Goal: Transaction & Acquisition: Purchase product/service

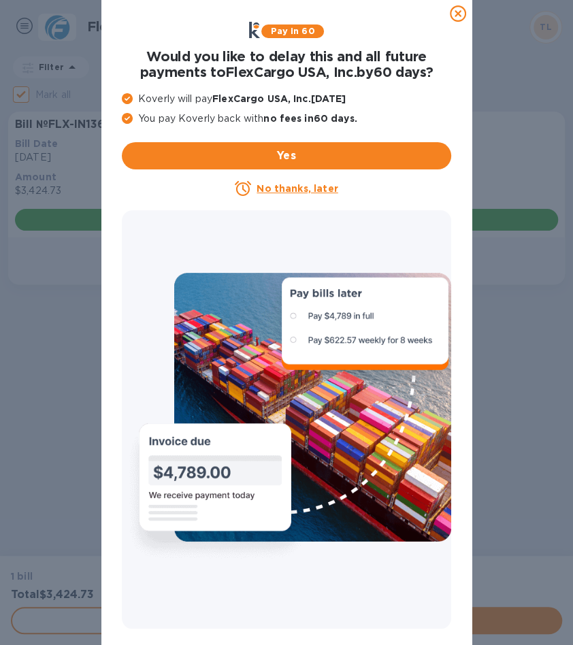
click at [312, 191] on u "No thanks, later" at bounding box center [296, 188] width 81 height 11
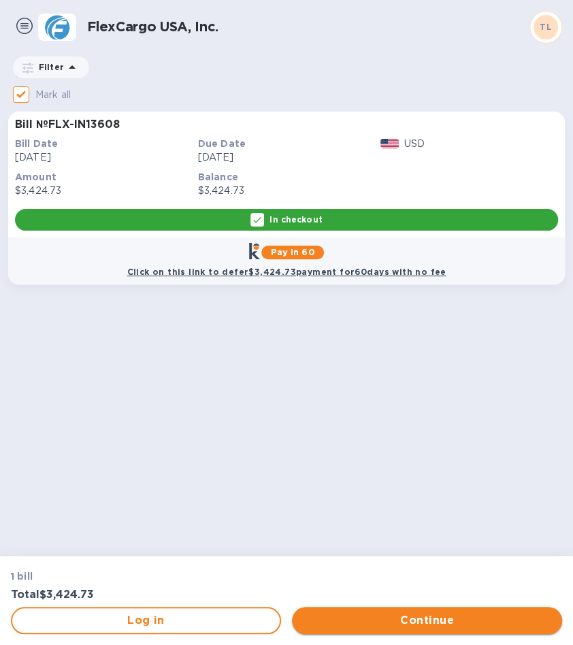
click at [427, 626] on span "Continue" at bounding box center [427, 620] width 248 height 16
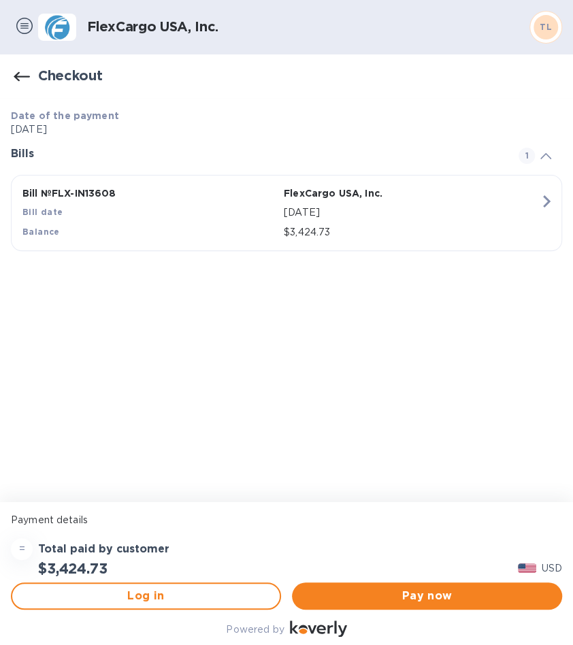
click at [443, 636] on div "Powered by" at bounding box center [286, 629] width 556 height 24
click at [439, 600] on span "Pay now" at bounding box center [427, 595] width 248 height 16
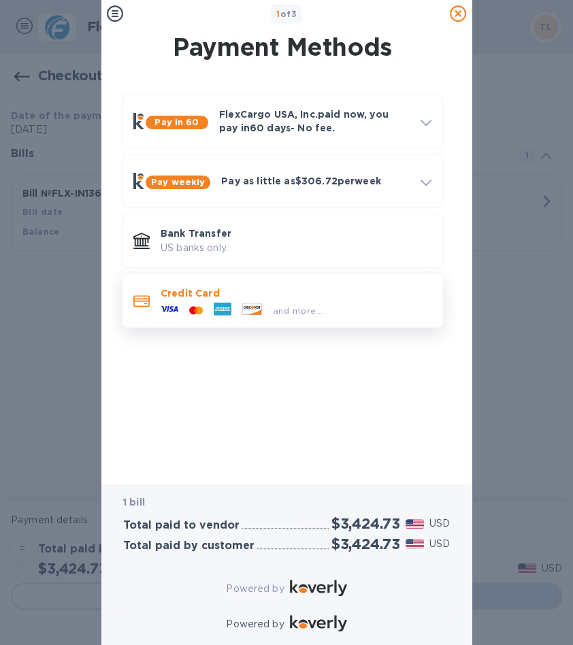
click at [199, 307] on icon at bounding box center [199, 309] width 7 height 8
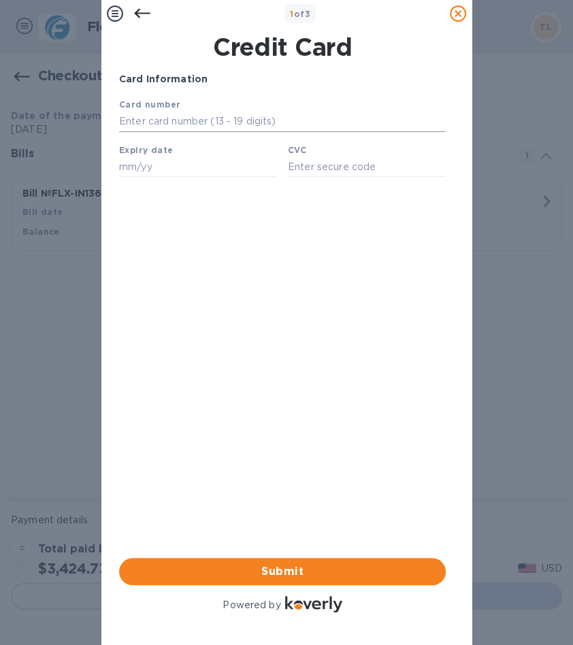
click at [170, 116] on input "text" at bounding box center [282, 122] width 326 height 20
type input "[CREDIT_CARD_NUMBER]"
type input "12/29"
type input "**1"
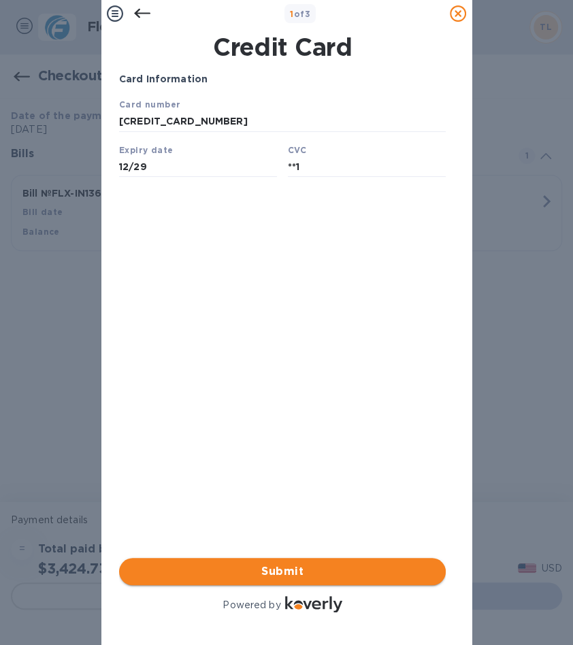
click at [328, 573] on span "Submit" at bounding box center [282, 571] width 305 height 16
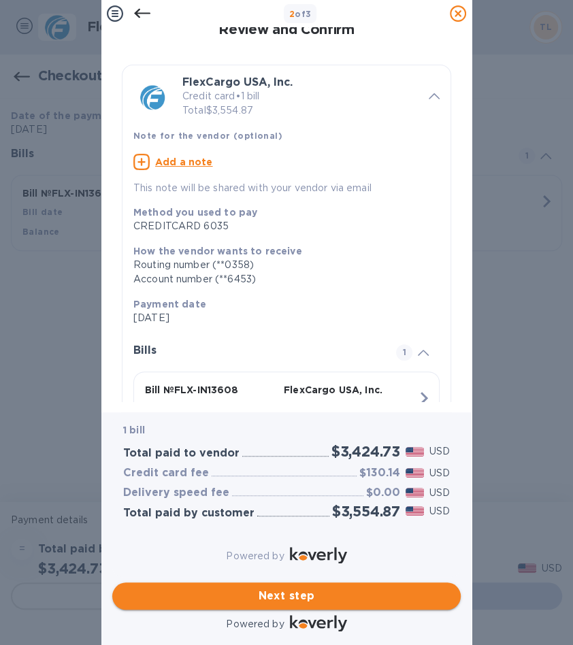
click at [326, 596] on span "Next step" at bounding box center [286, 595] width 326 height 16
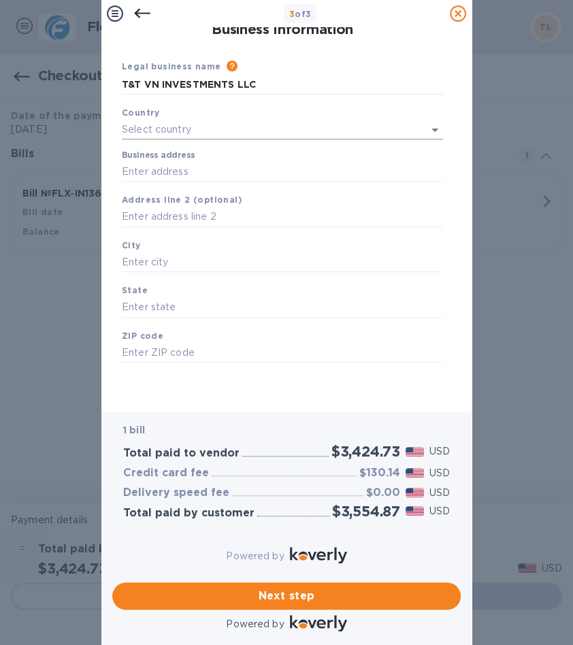
click at [394, 130] on input "text" at bounding box center [263, 130] width 283 height 20
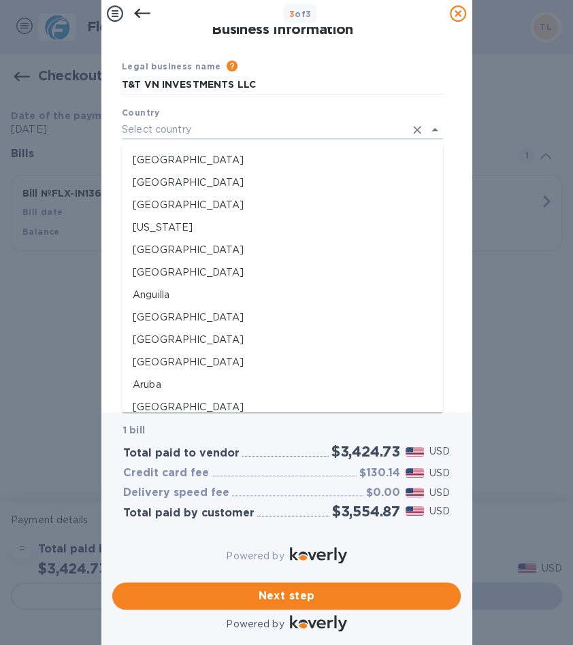
click at [218, 162] on p "[GEOGRAPHIC_DATA]" at bounding box center [282, 160] width 299 height 14
type input "[GEOGRAPHIC_DATA]"
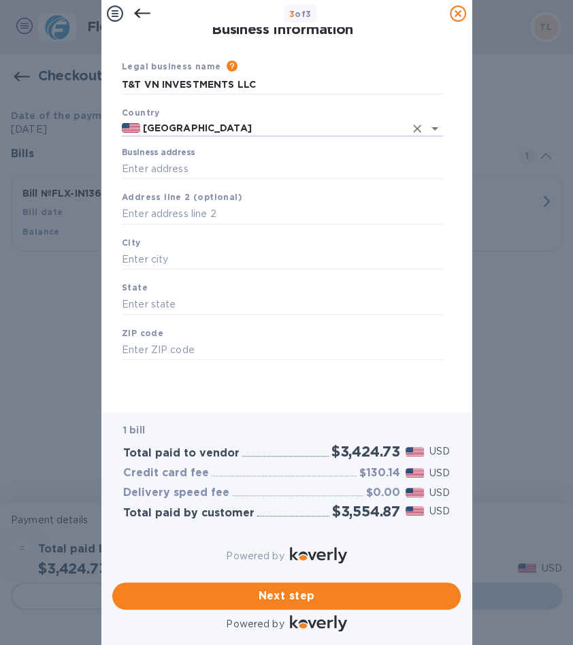
click at [137, 10] on icon at bounding box center [142, 13] width 16 height 16
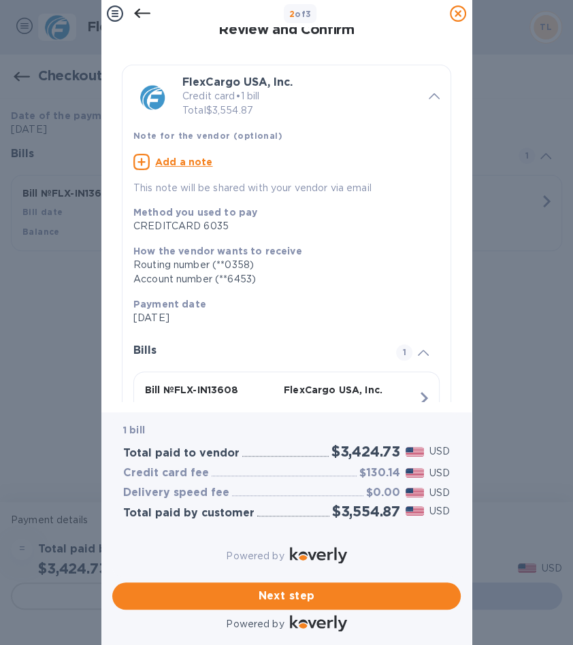
click at [135, 13] on icon at bounding box center [142, 14] width 16 height 10
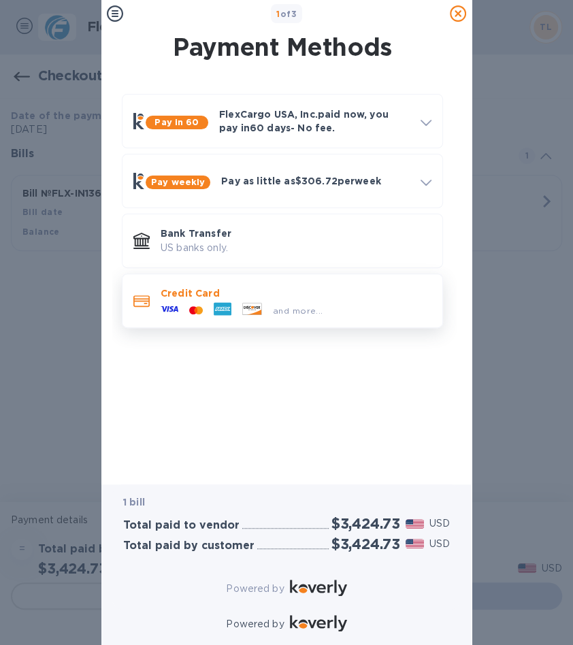
click at [260, 307] on icon at bounding box center [251, 309] width 19 height 12
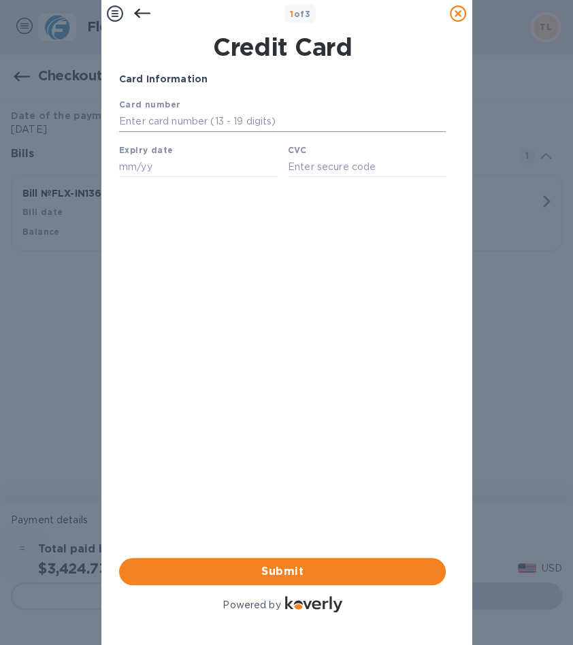
click at [182, 120] on input "text" at bounding box center [282, 122] width 326 height 20
type input "[CREDIT_CARD_NUMBER]"
type input "10/27"
click at [142, 12] on icon at bounding box center [142, 13] width 16 height 16
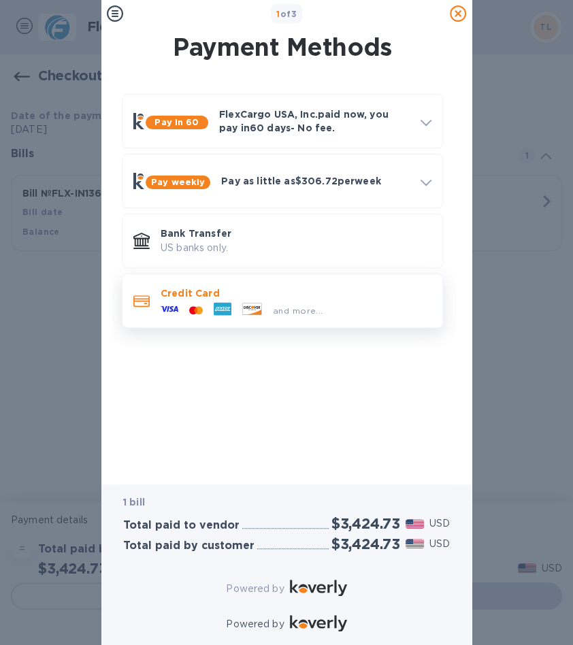
click at [271, 300] on div "and more..." at bounding box center [241, 310] width 173 height 20
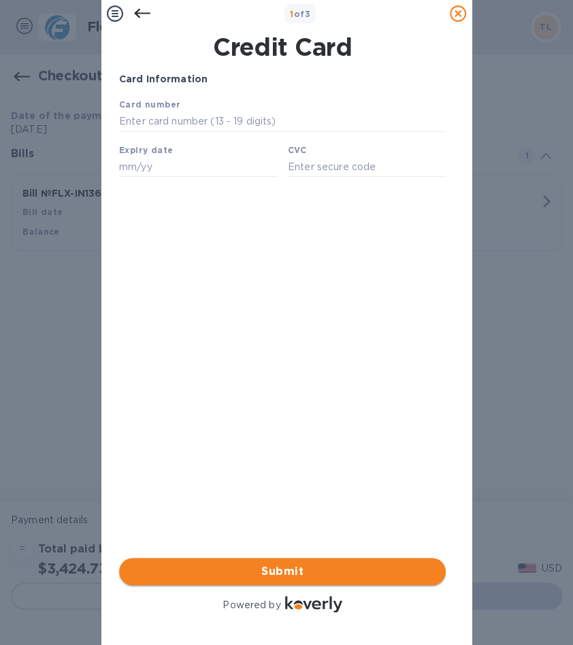
click at [322, 571] on span "Submit" at bounding box center [282, 571] width 305 height 16
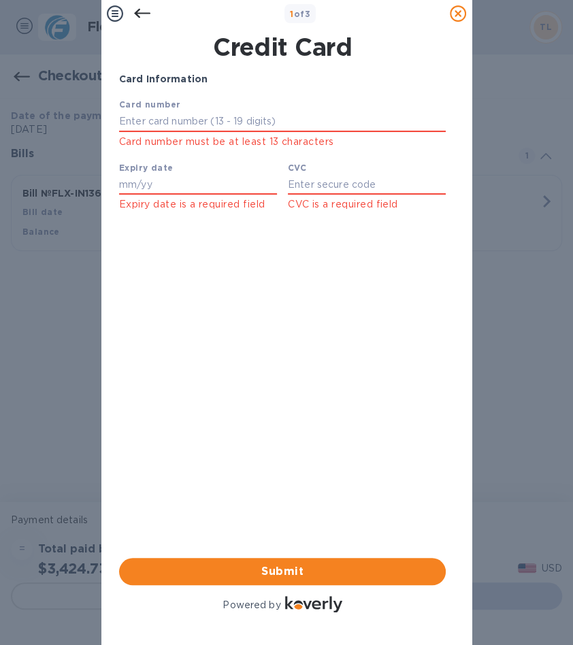
click at [141, 20] on icon at bounding box center [142, 13] width 16 height 16
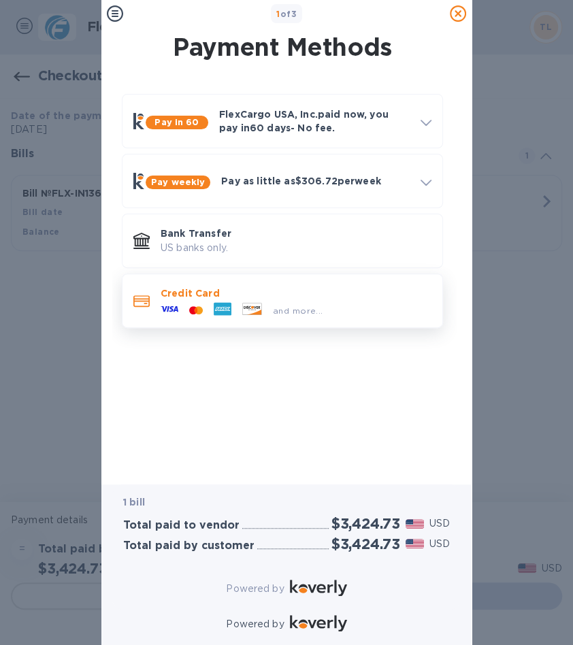
click at [163, 305] on icon at bounding box center [169, 309] width 18 height 18
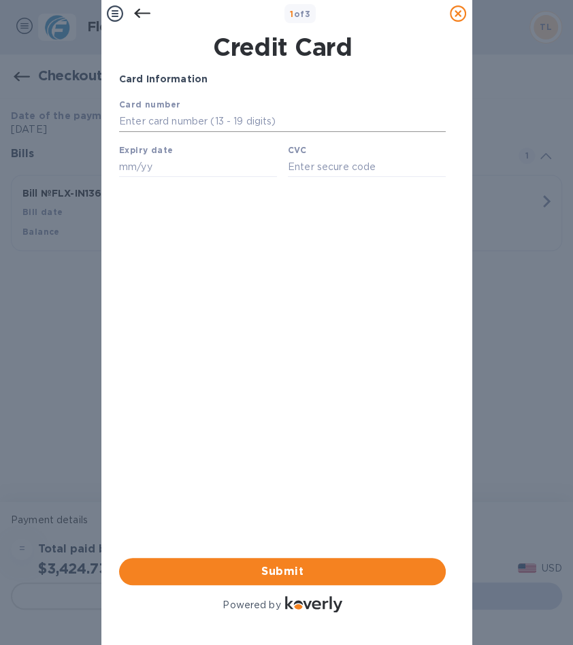
click at [184, 116] on input "text" at bounding box center [282, 122] width 326 height 20
type input "[CREDIT_CARD_NUMBER]"
type input "12/29"
type input "**1"
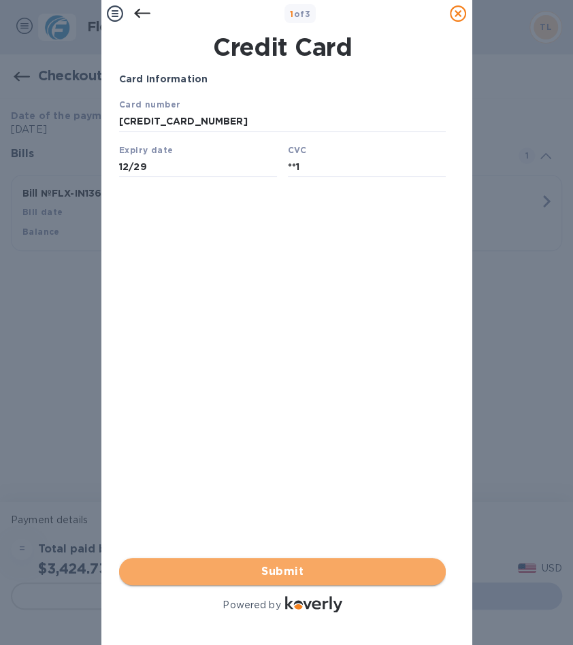
click at [294, 571] on span "Submit" at bounding box center [282, 571] width 305 height 16
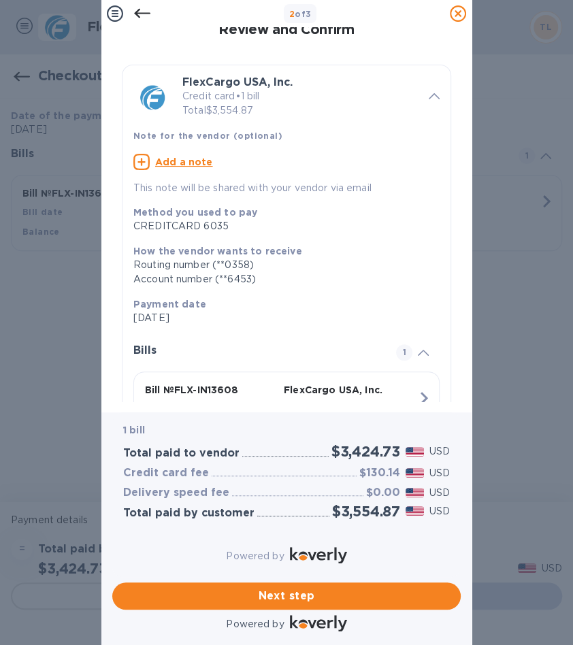
click at [180, 165] on u "Add a note" at bounding box center [184, 161] width 58 height 11
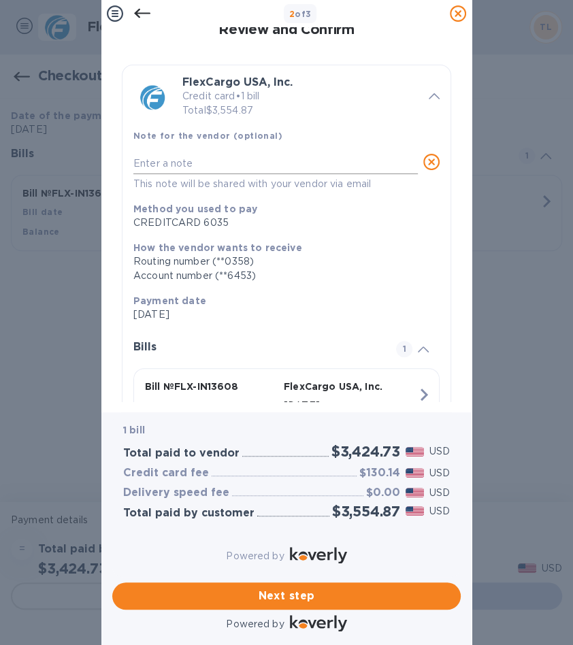
click at [238, 166] on textarea at bounding box center [275, 164] width 284 height 12
click at [164, 158] on textarea at bounding box center [275, 164] width 284 height 12
type textarea "Pay for invoice : FLX-IN13608"
click at [362, 398] on div "[DATE]" at bounding box center [350, 406] width 139 height 20
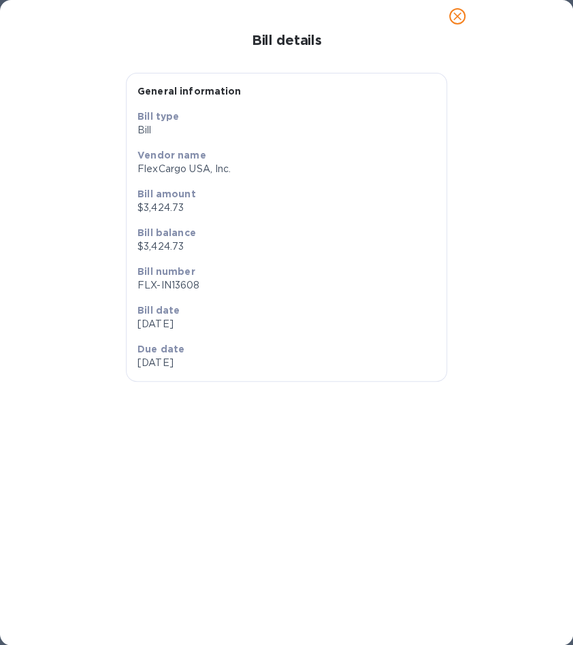
click at [458, 16] on icon "close" at bounding box center [457, 17] width 14 height 14
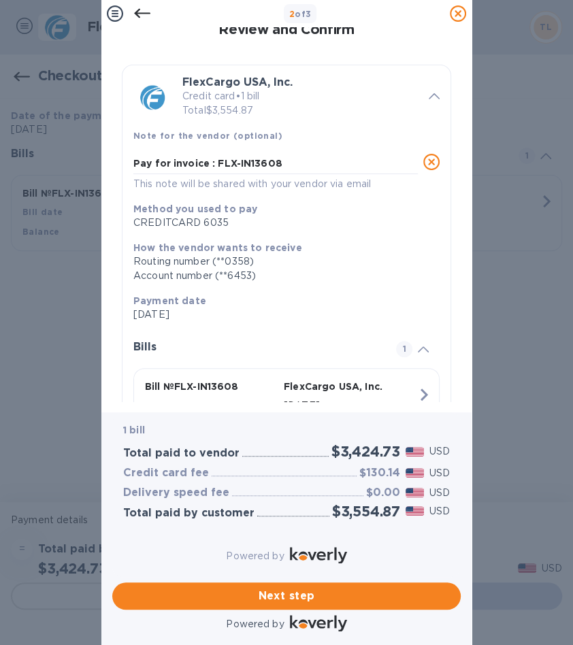
scroll to position [45, 0]
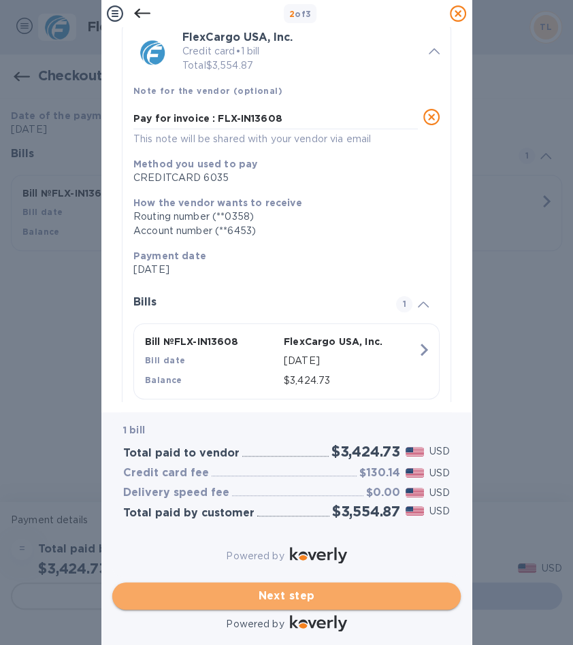
click at [382, 598] on span "Next step" at bounding box center [286, 595] width 326 height 16
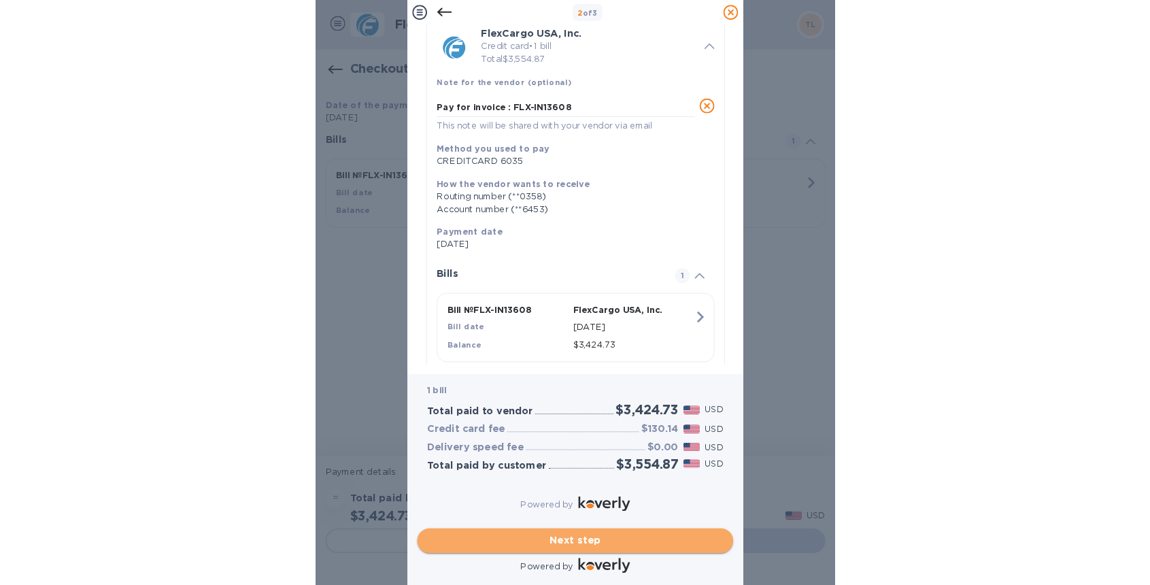
scroll to position [0, 0]
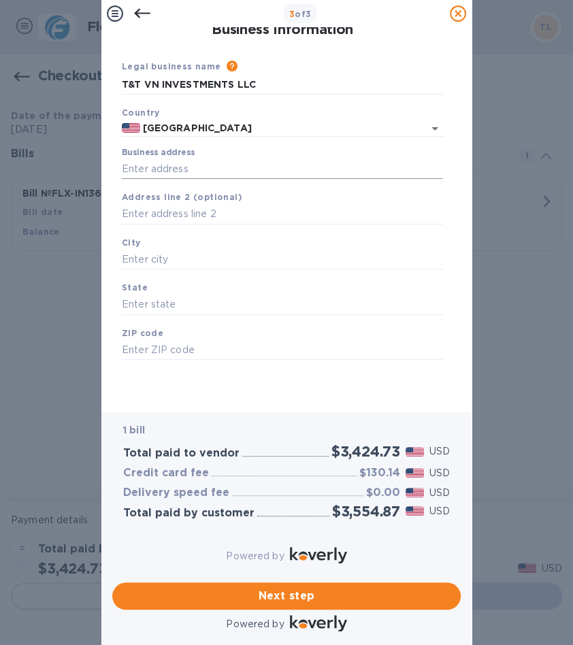
click at [175, 171] on input "Business address" at bounding box center [282, 168] width 321 height 20
type input "[STREET_ADDRESS]"
click at [165, 263] on input "text" at bounding box center [282, 260] width 321 height 20
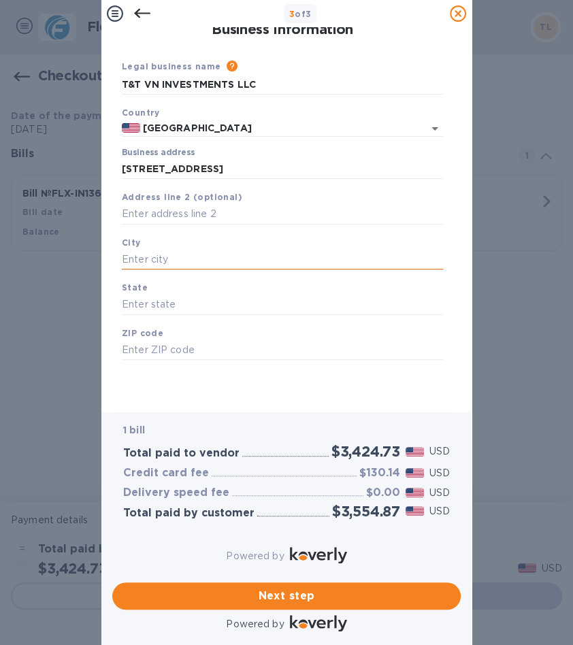
type input "[GEOGRAPHIC_DATA]"
click at [189, 306] on input "text" at bounding box center [282, 304] width 321 height 20
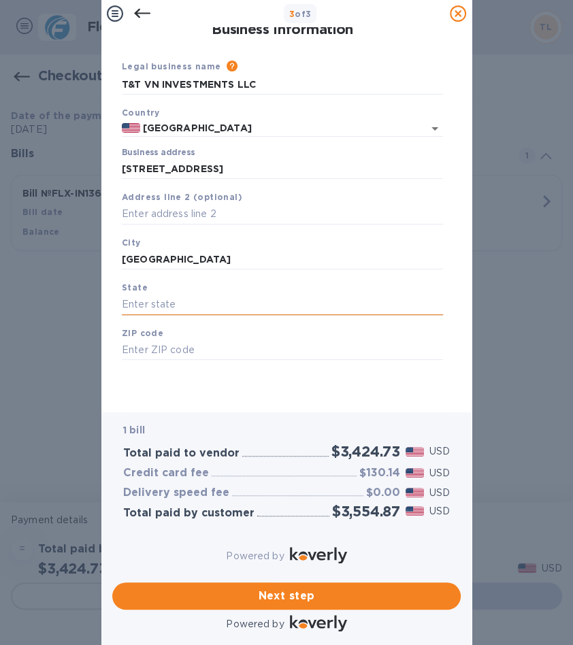
type input "[GEOGRAPHIC_DATA]"
click at [184, 350] on input "text" at bounding box center [282, 350] width 321 height 20
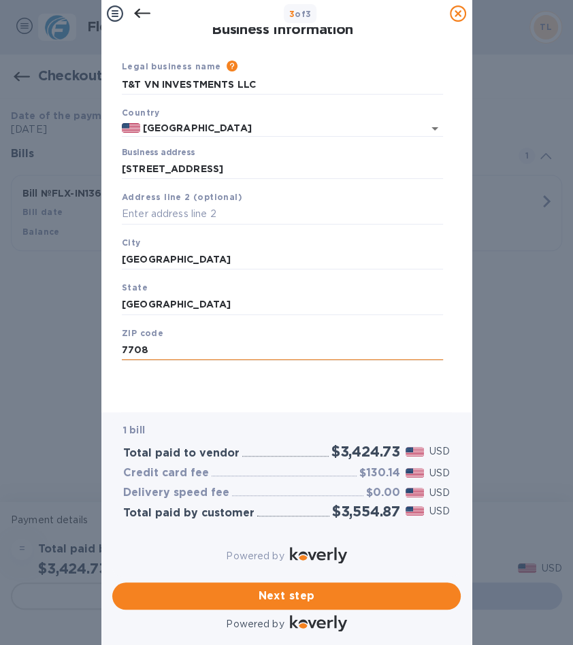
type input "77083"
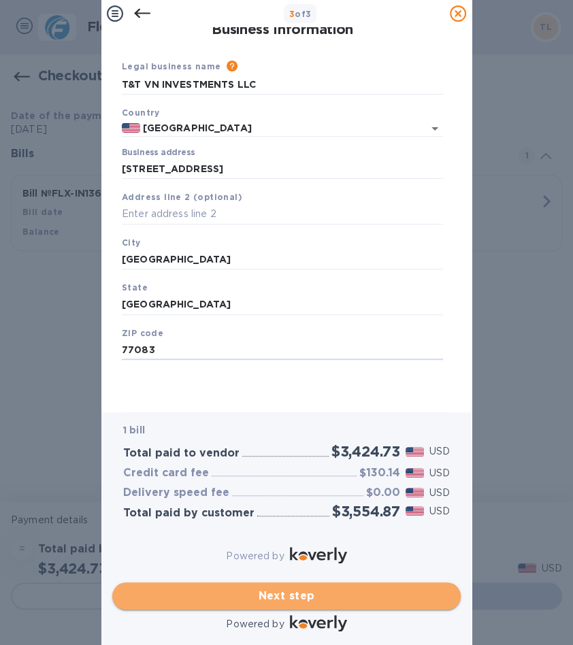
click at [285, 602] on button "Next step" at bounding box center [286, 595] width 348 height 27
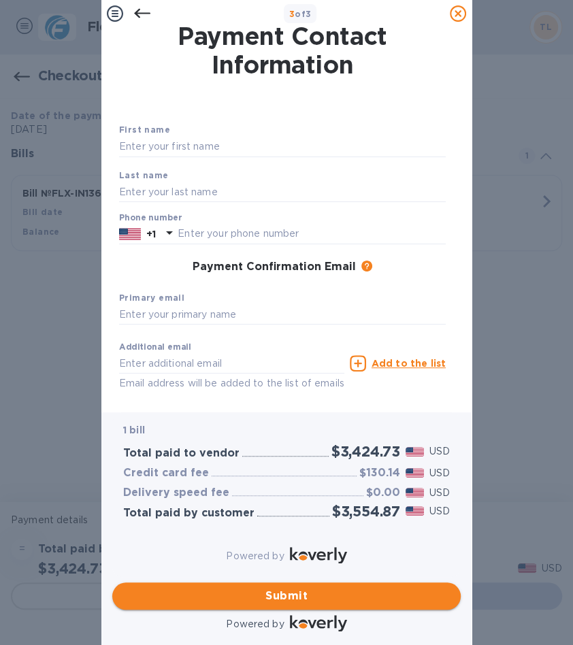
click at [337, 598] on span "Submit" at bounding box center [286, 595] width 326 height 16
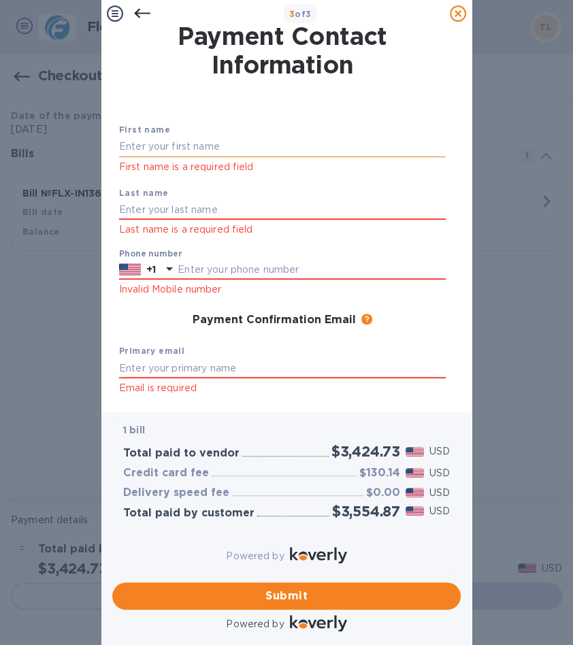
click at [152, 147] on input "text" at bounding box center [282, 147] width 326 height 20
type input "TRANG"
click at [156, 205] on input "text" at bounding box center [282, 210] width 326 height 20
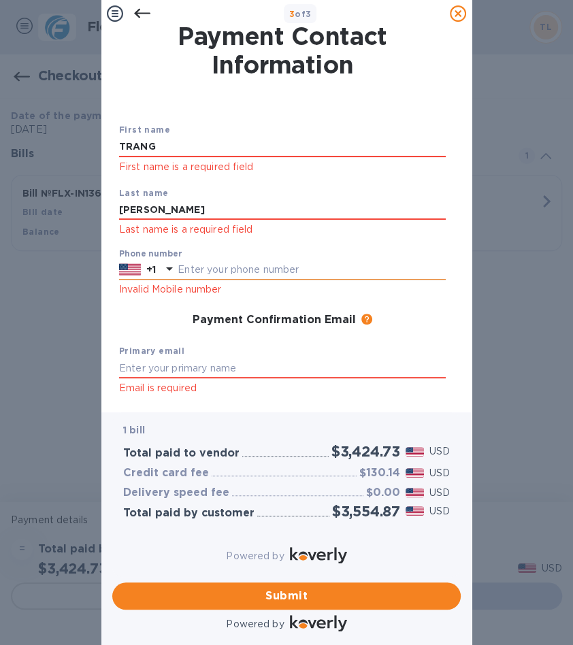
type input "[PERSON_NAME]"
click at [219, 272] on input "text" at bounding box center [311, 270] width 268 height 20
type input "8127784888"
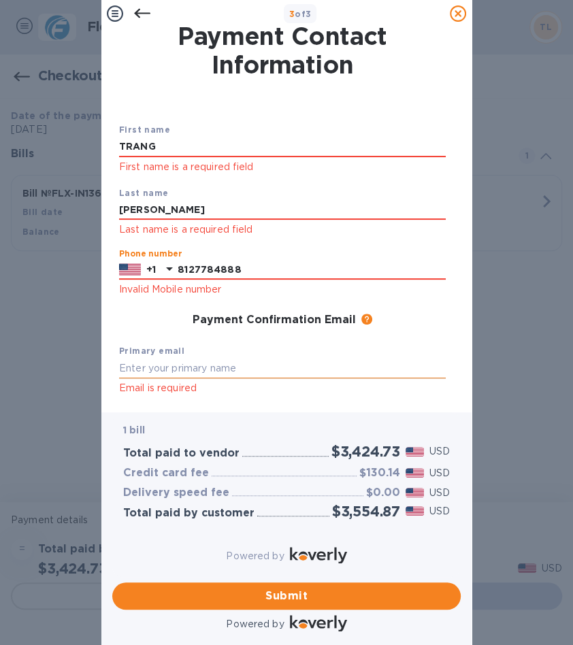
click at [162, 365] on input "text" at bounding box center [282, 368] width 326 height 20
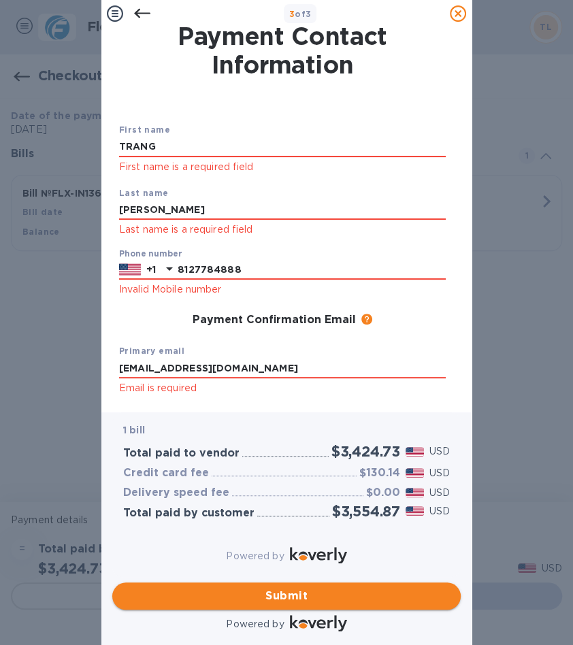
type input "[EMAIL_ADDRESS][DOMAIN_NAME]"
click at [352, 594] on span "Submit" at bounding box center [286, 595] width 326 height 16
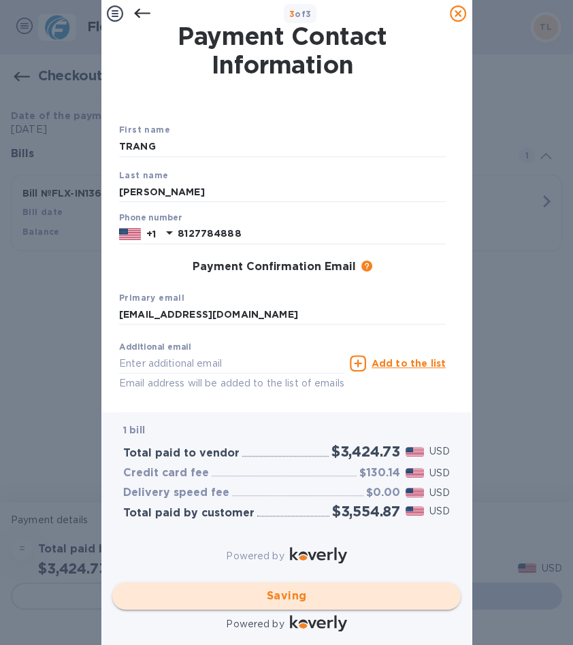
checkbox input "false"
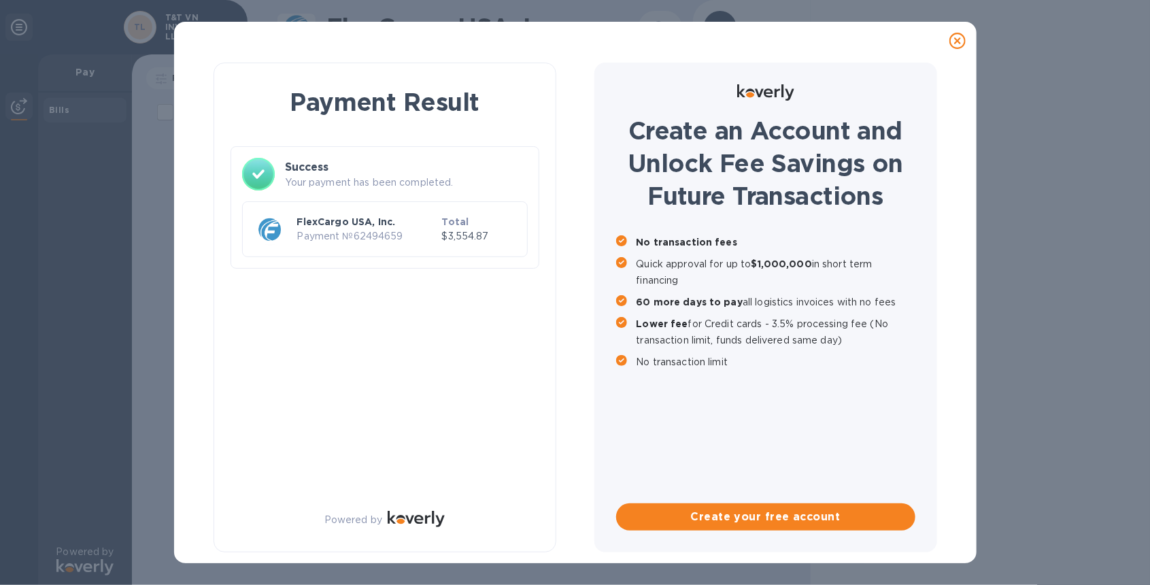
click at [360, 237] on p "Payment № 62494659" at bounding box center [366, 236] width 139 height 14
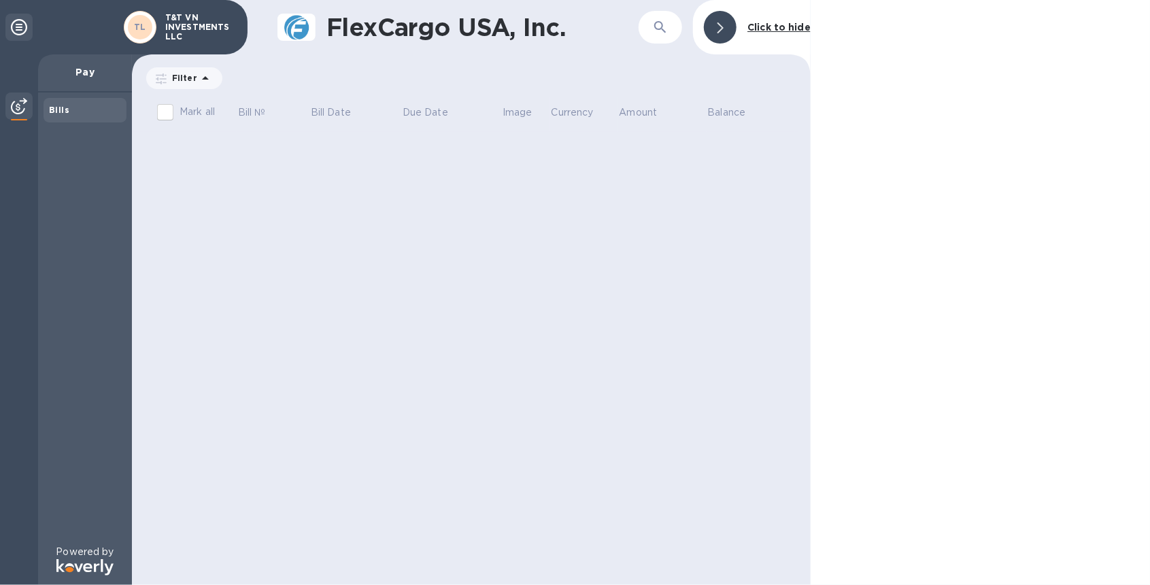
click at [71, 310] on div "Bills" at bounding box center [85, 318] width 94 height 452
